Goal: Task Accomplishment & Management: Use online tool/utility

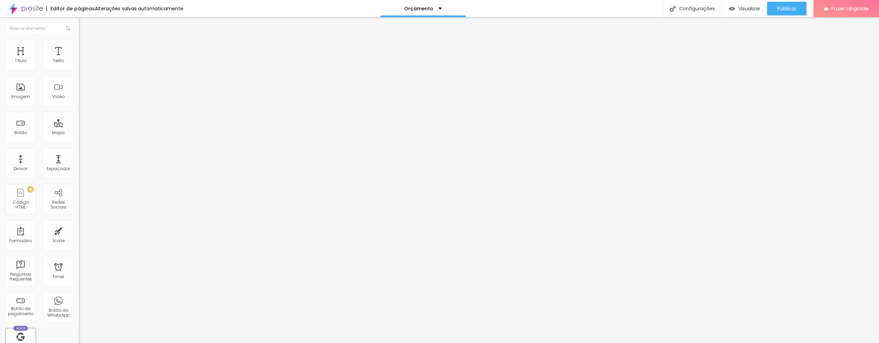
click at [79, 70] on input "text" at bounding box center [120, 66] width 82 height 7
click at [79, 130] on p "+ 55" at bounding box center [118, 132] width 79 height 4
click at [79, 70] on input "text" at bounding box center [120, 66] width 82 height 7
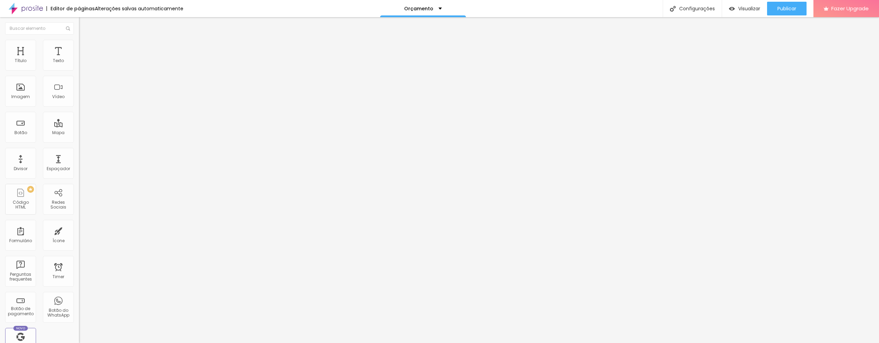
scroll to position [0, 0]
type input "918017307"
click at [786, 8] on span "Publicar" at bounding box center [786, 8] width 19 height 5
click at [84, 27] on img "button" at bounding box center [86, 27] width 5 height 5
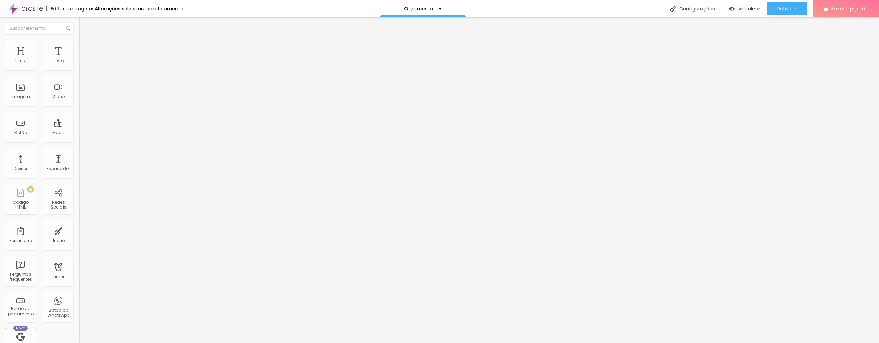
drag, startPoint x: 49, startPoint y: 140, endPoint x: 0, endPoint y: 118, distance: 53.9
click at [79, 118] on div "Número do WhatsApp * [PHONE_NUMBER] + 351 Texto do botão Conversar no WhatsApp …" at bounding box center [118, 173] width 79 height 229
click at [781, 10] on span "Publicar" at bounding box center [786, 8] width 19 height 5
click at [788, 7] on span "Publicar" at bounding box center [786, 8] width 19 height 5
click at [32, 10] on img at bounding box center [26, 8] width 34 height 17
